Goal: Task Accomplishment & Management: Manage account settings

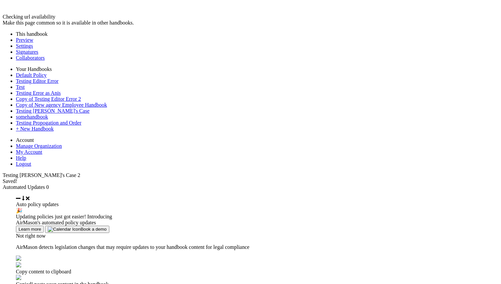
type input "********"
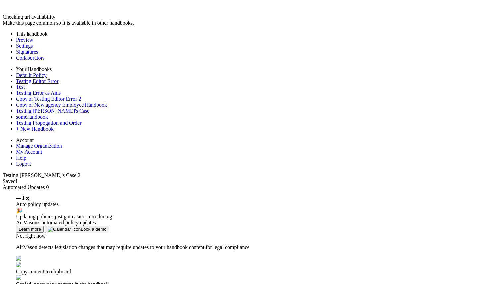
type input "********"
